Goal: Navigation & Orientation: Find specific page/section

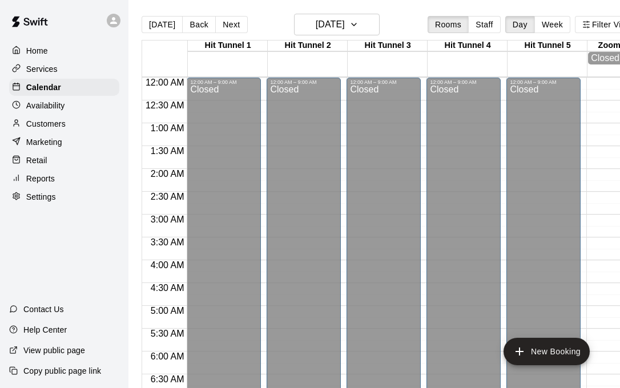
scroll to position [643, 0]
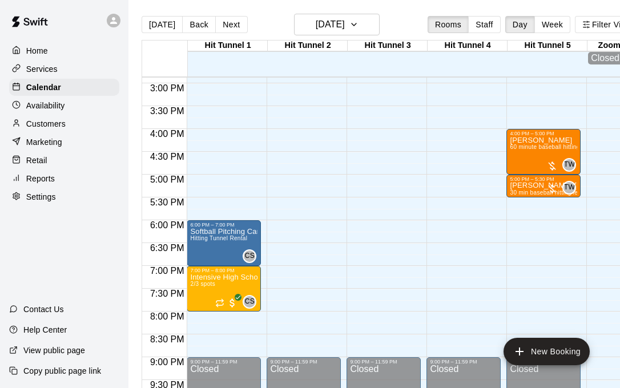
scroll to position [679, 0]
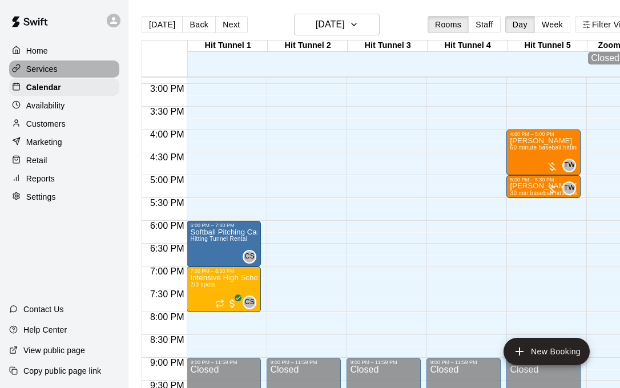
click at [67, 73] on div "Services" at bounding box center [64, 69] width 110 height 17
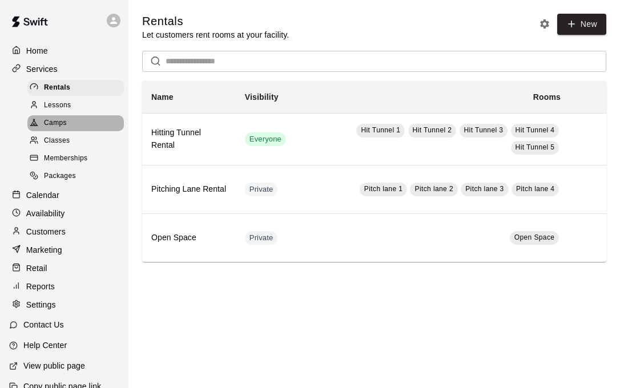
click at [65, 123] on span "Camps" at bounding box center [55, 123] width 23 height 11
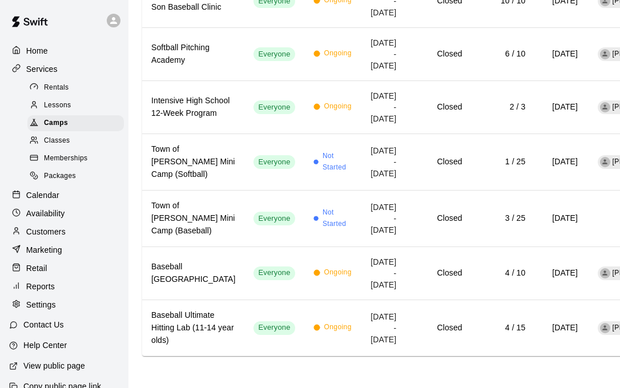
scroll to position [304, 0]
